Goal: Complete application form

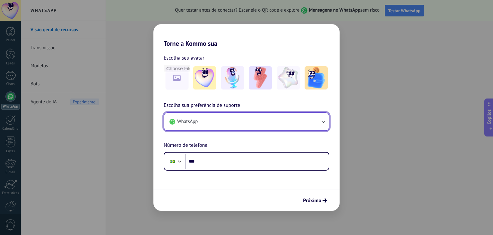
click at [325, 120] on icon "button" at bounding box center [323, 121] width 6 height 6
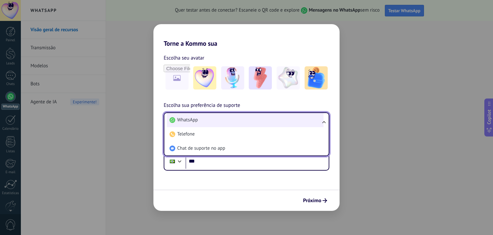
click at [224, 121] on li "WhatsApp" at bounding box center [245, 120] width 157 height 14
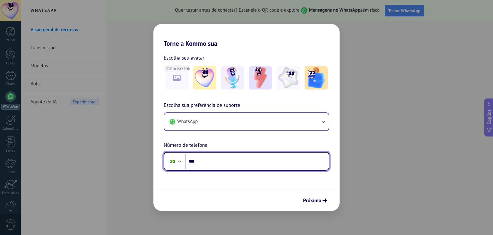
click at [199, 162] on input "***" at bounding box center [257, 161] width 143 height 15
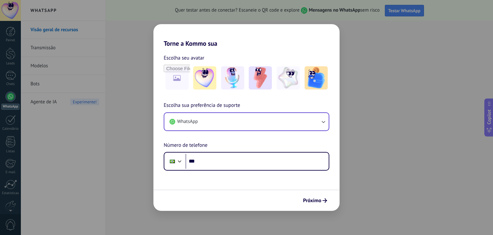
click at [358, 54] on div "Torne a Kommo sua Escolha seu avatar Escolha sua preferência de suporte WhatsAp…" at bounding box center [246, 117] width 493 height 235
click at [139, 91] on div "Torne a Kommo sua Escolha seu avatar Escolha sua preferência de suporte WhatsAp…" at bounding box center [246, 117] width 493 height 235
click at [325, 14] on div "Torne a Kommo sua Escolha seu avatar Escolha sua preferência de suporte WhatsAp…" at bounding box center [246, 117] width 493 height 235
click at [401, 9] on div "Torne a Kommo sua Escolha seu avatar Escolha sua preferência de suporte WhatsAp…" at bounding box center [246, 117] width 493 height 235
click at [307, 199] on span "Próximo" at bounding box center [312, 200] width 18 height 4
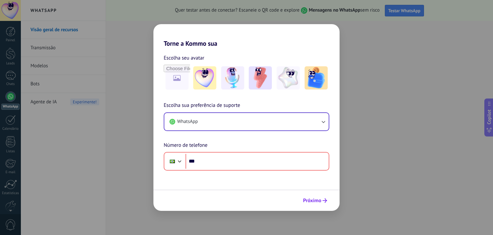
click at [307, 199] on span "Próximo" at bounding box center [312, 200] width 18 height 4
click at [354, 63] on div "Torne a Kommo sua Escolha seu avatar Escolha sua preferência de suporte WhatsAp…" at bounding box center [246, 117] width 493 height 235
